Goal: Register for event/course

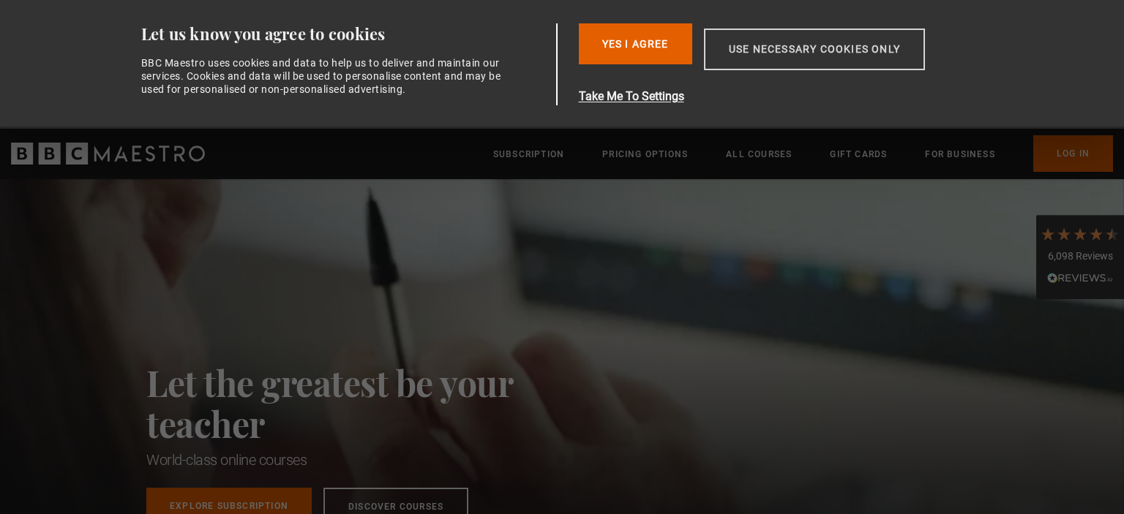
click at [790, 58] on button "Use necessary cookies only" at bounding box center [814, 50] width 221 height 42
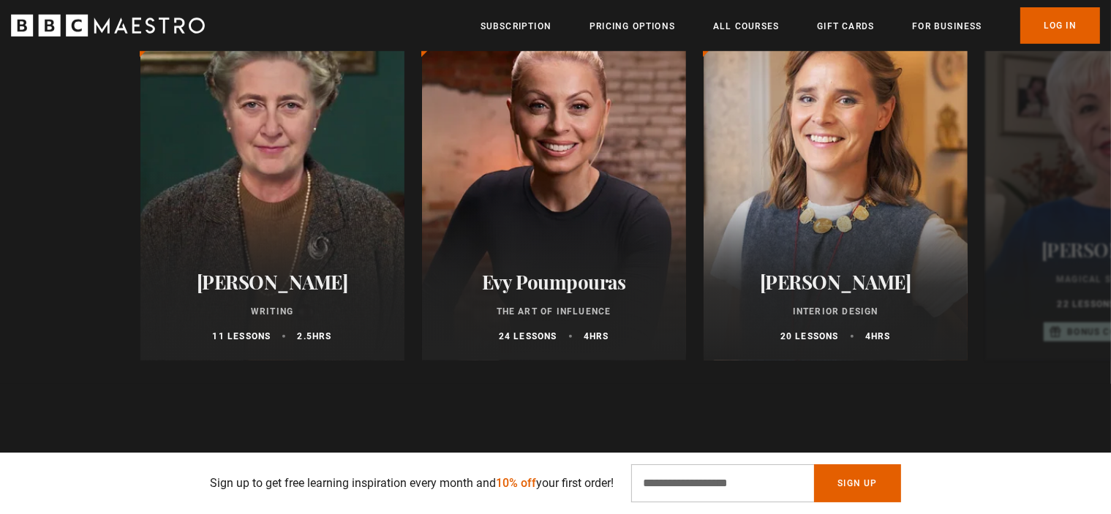
scroll to position [951, 0]
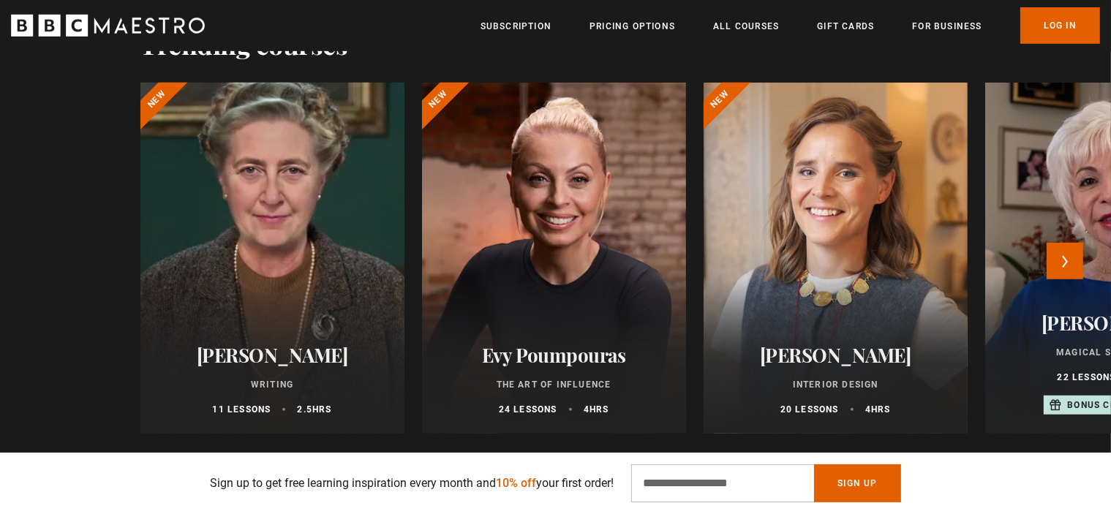
click at [331, 213] on div at bounding box center [272, 258] width 290 height 386
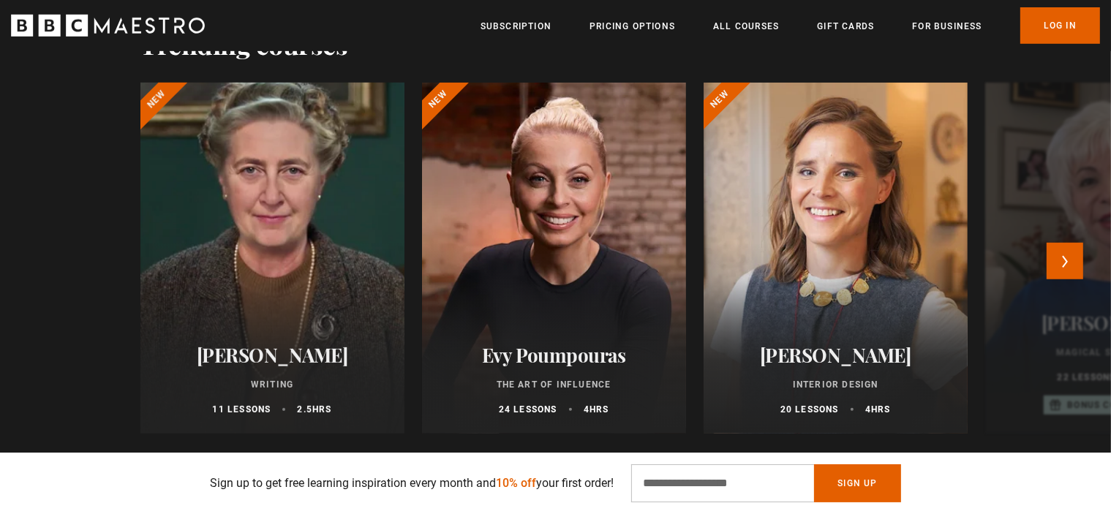
scroll to position [0, 383]
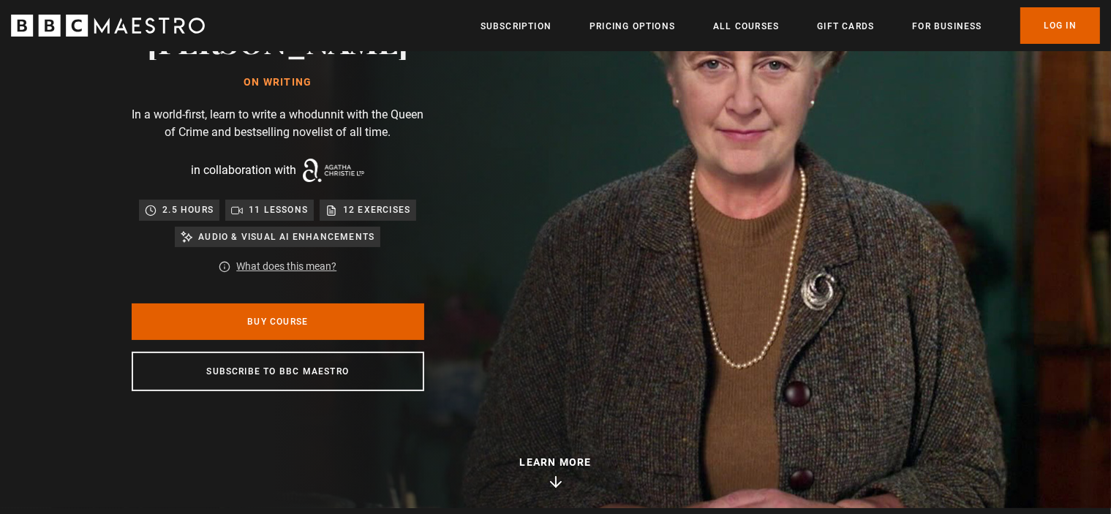
scroll to position [0, 767]
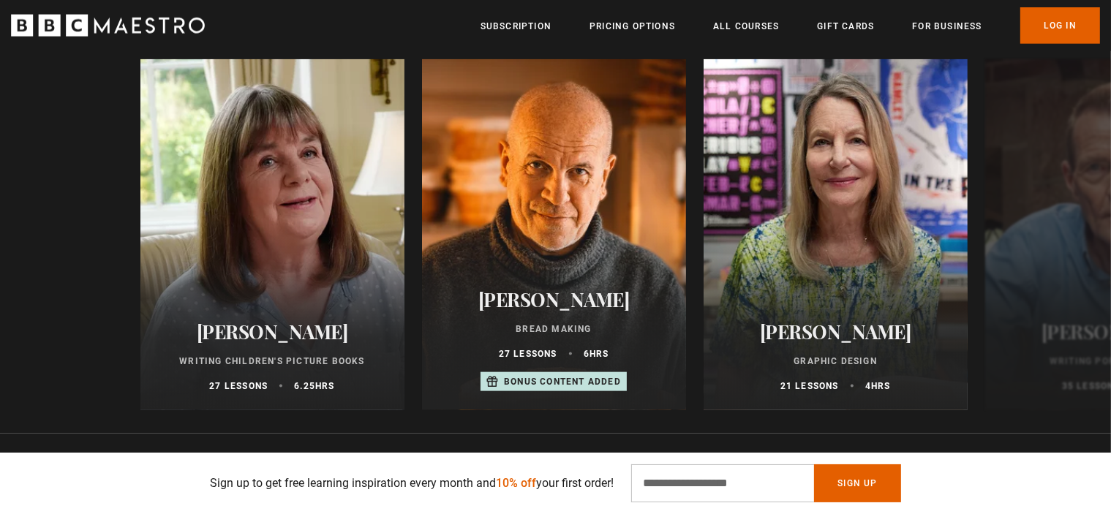
scroll to position [1829, 0]
